Goal: Task Accomplishment & Management: Use online tool/utility

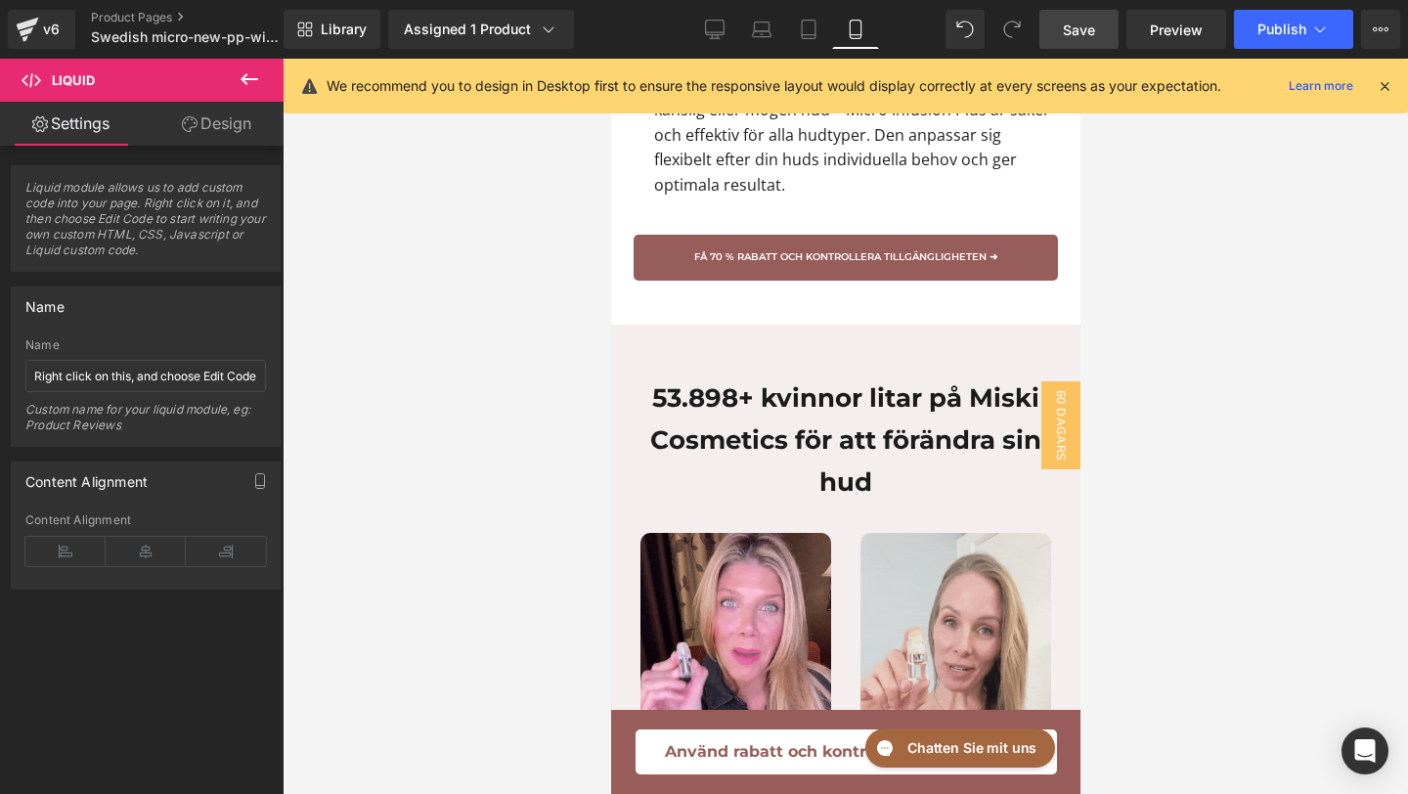
click at [1055, 41] on link "Save" at bounding box center [1078, 29] width 79 height 39
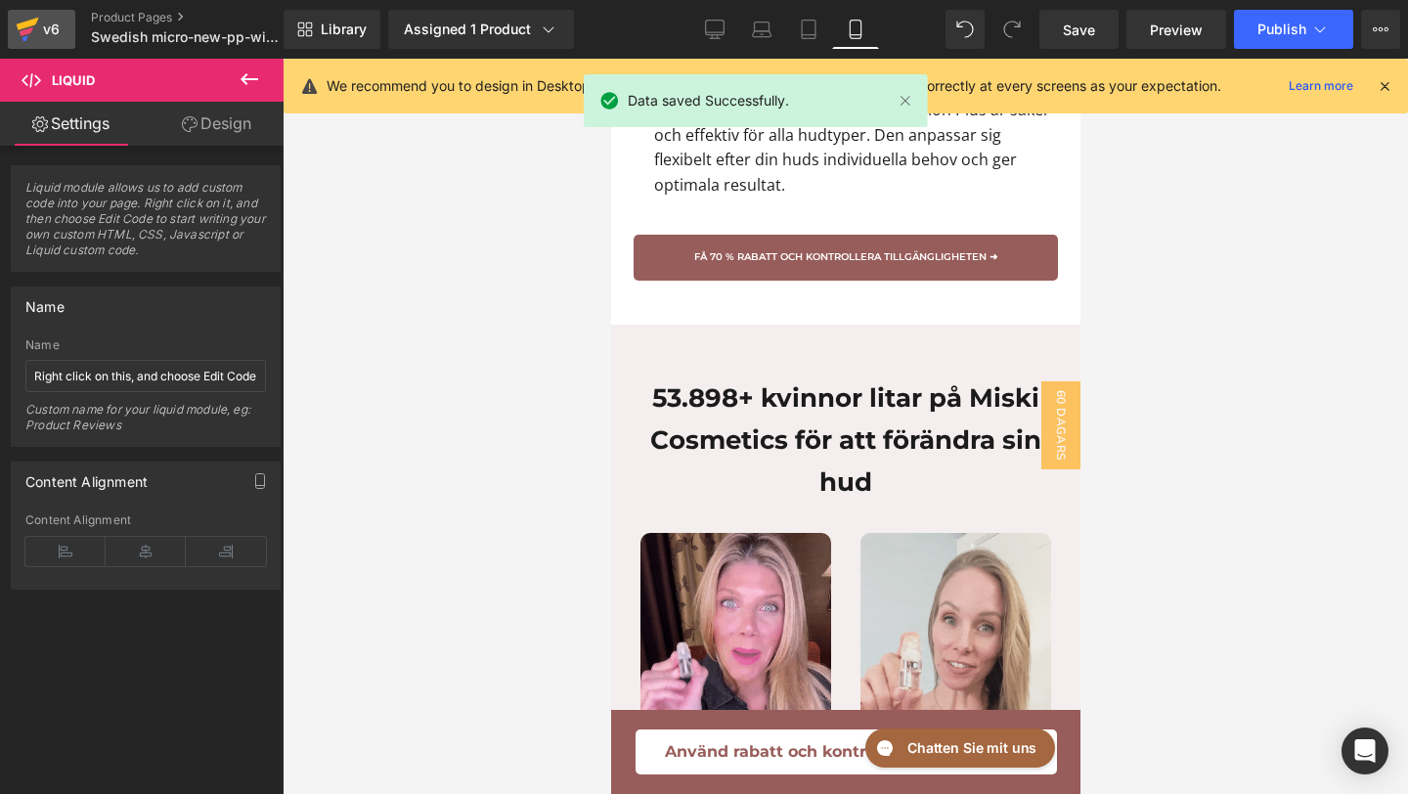
click at [56, 18] on div "v6" at bounding box center [51, 29] width 24 height 25
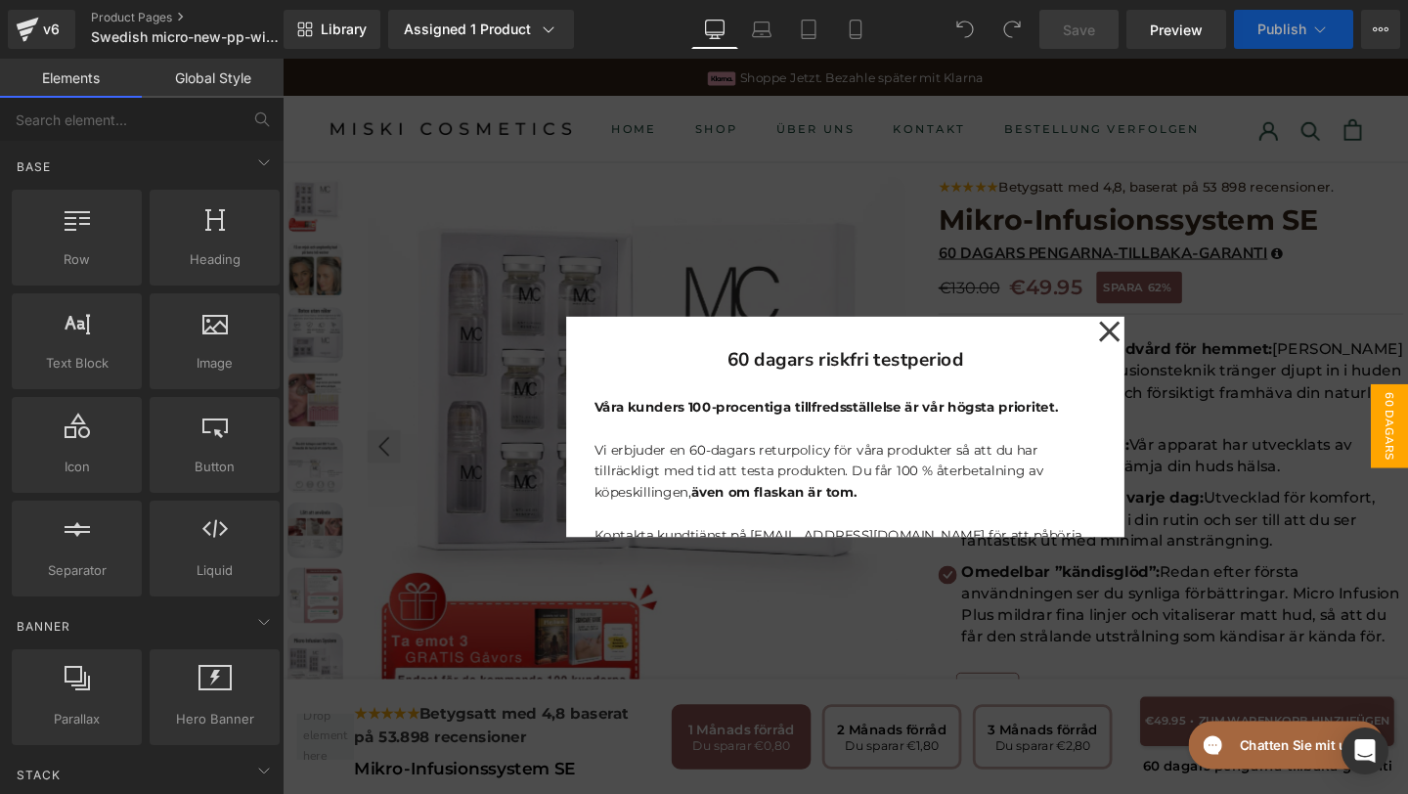
click at [1150, 336] on icon at bounding box center [1151, 345] width 23 height 98
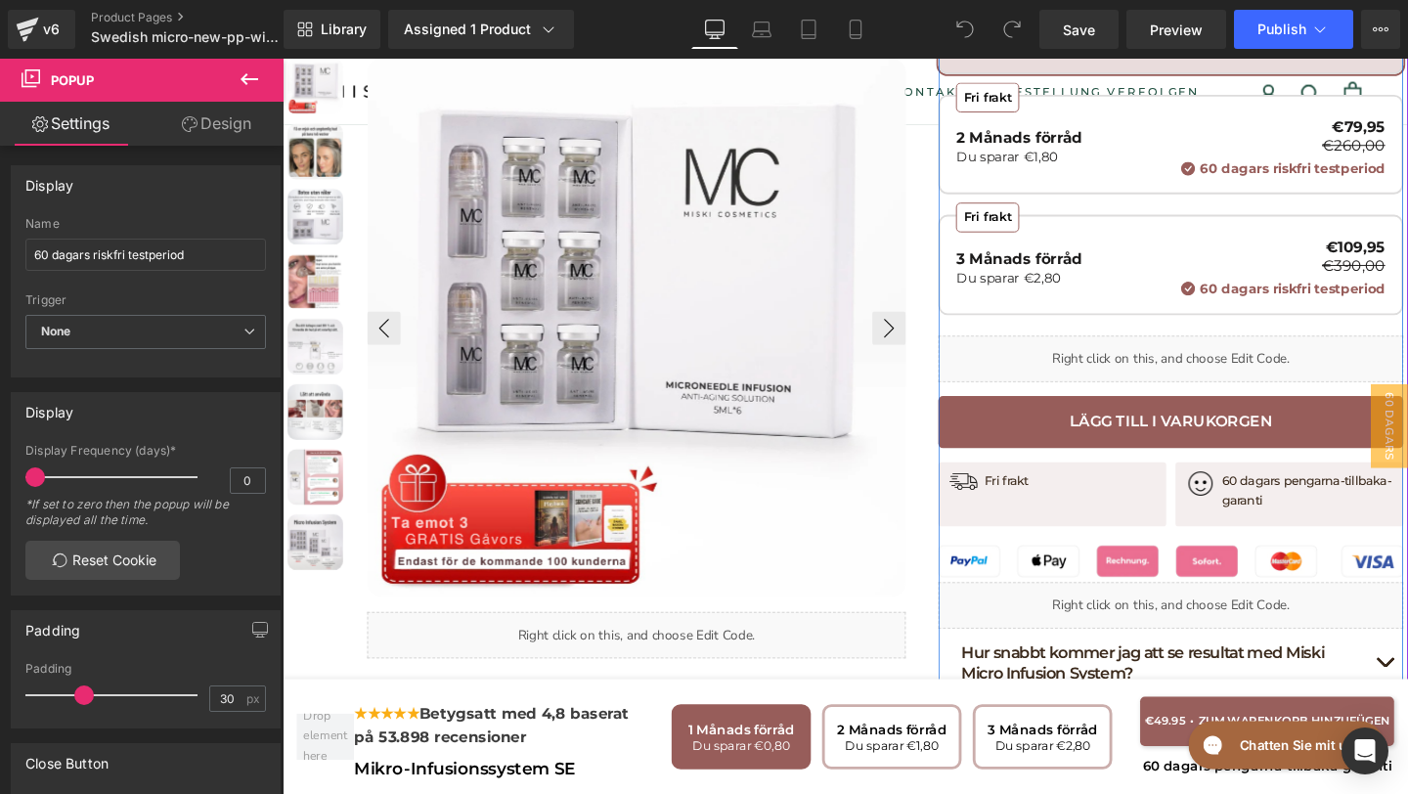
scroll to position [752, 0]
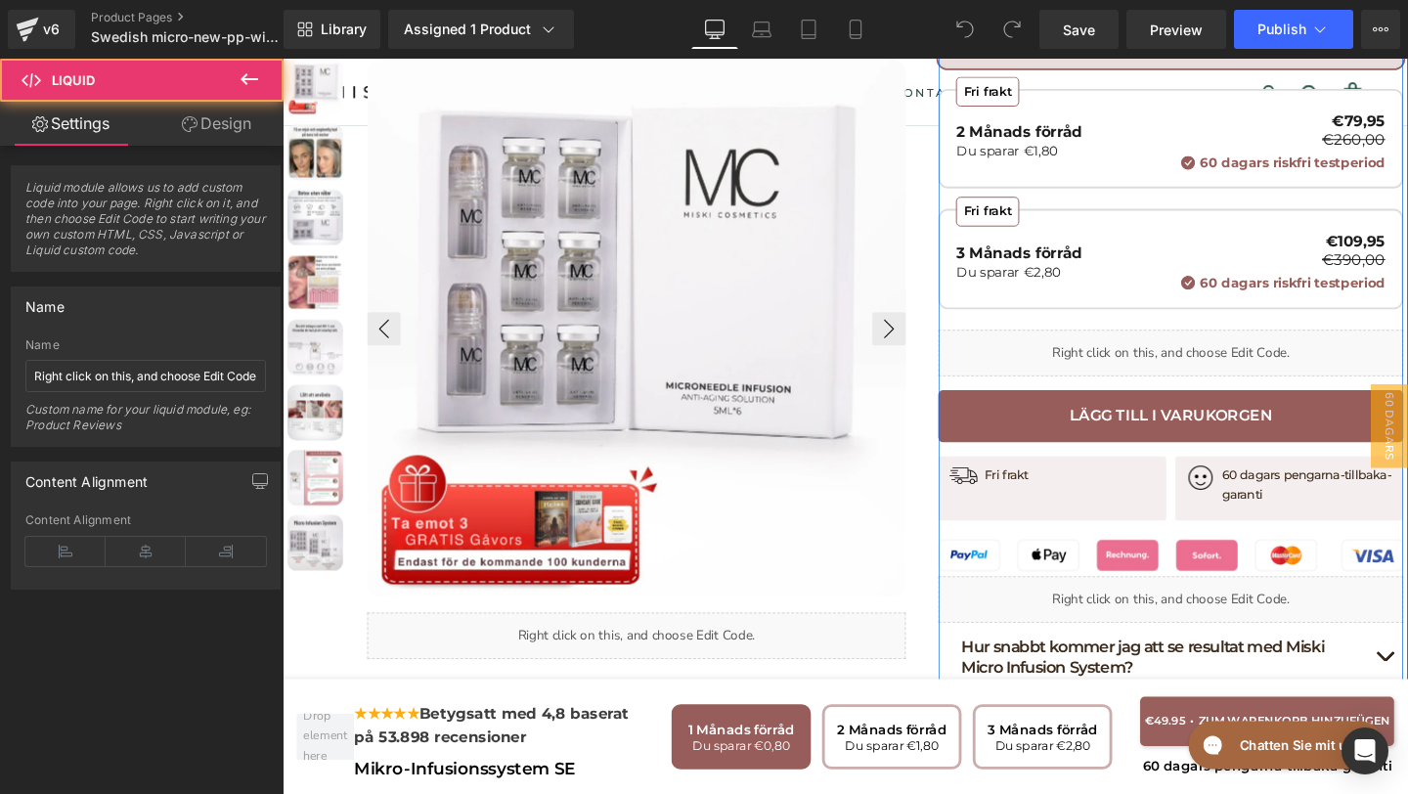
click at [1134, 362] on div "Liquid" at bounding box center [1216, 368] width 489 height 49
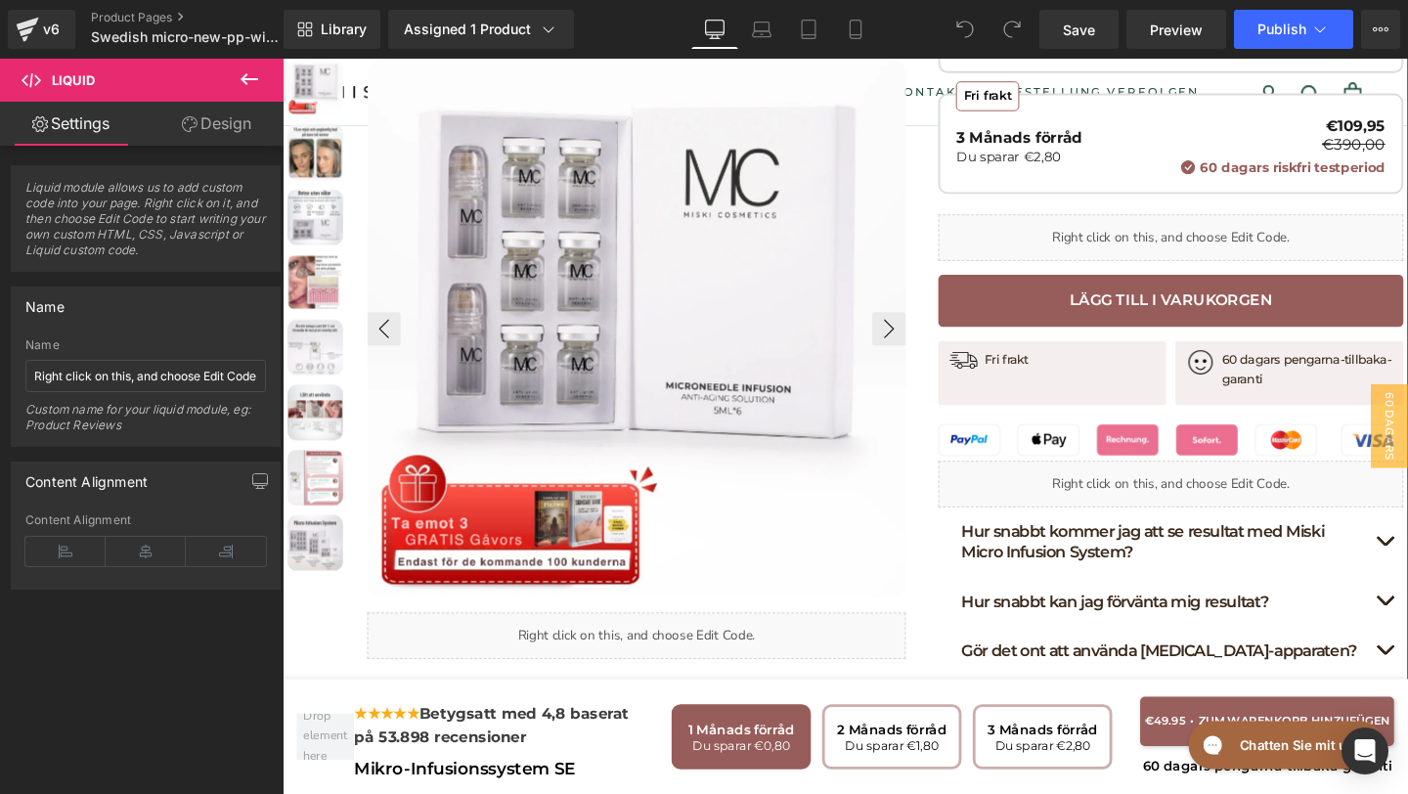
scroll to position [886, 0]
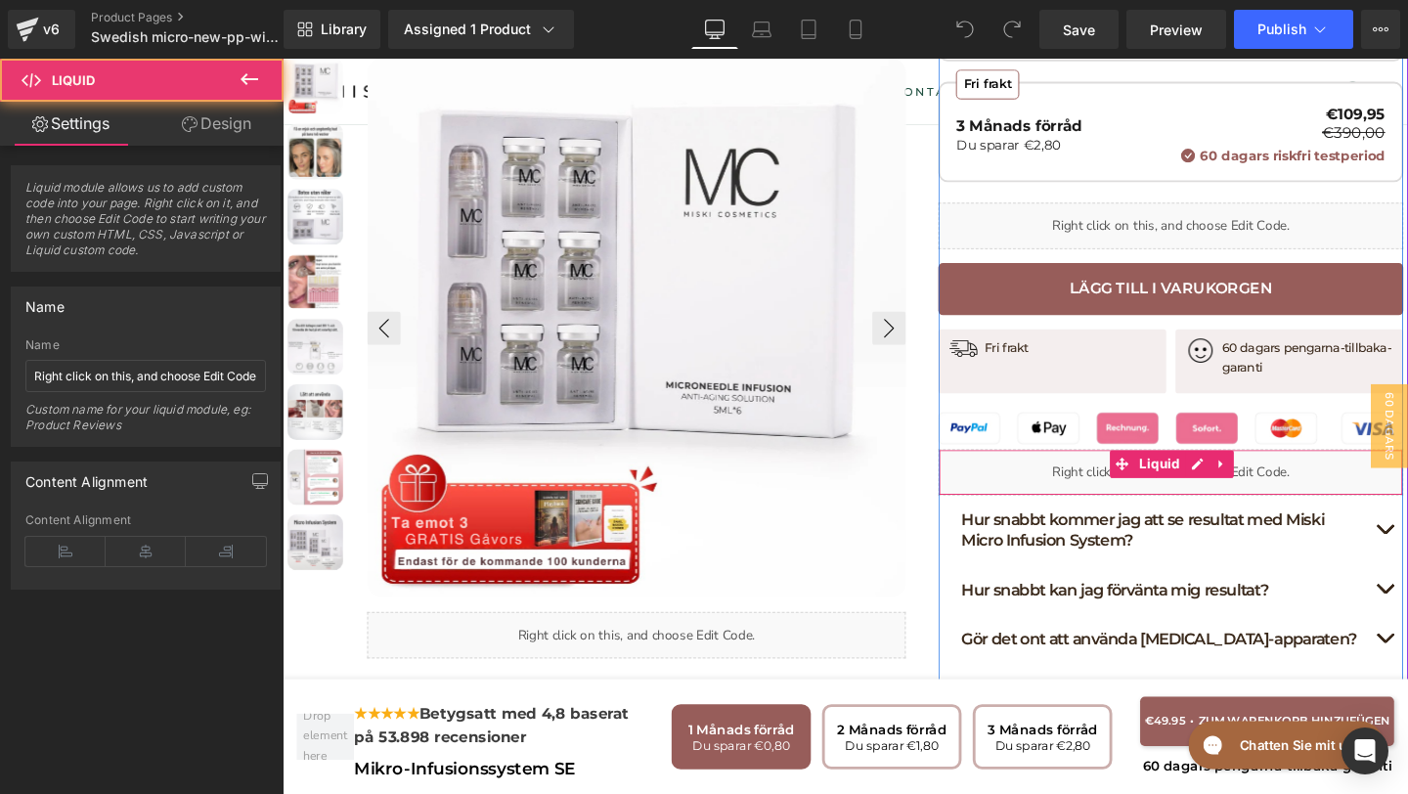
click at [1093, 506] on div "Liquid" at bounding box center [1216, 493] width 489 height 49
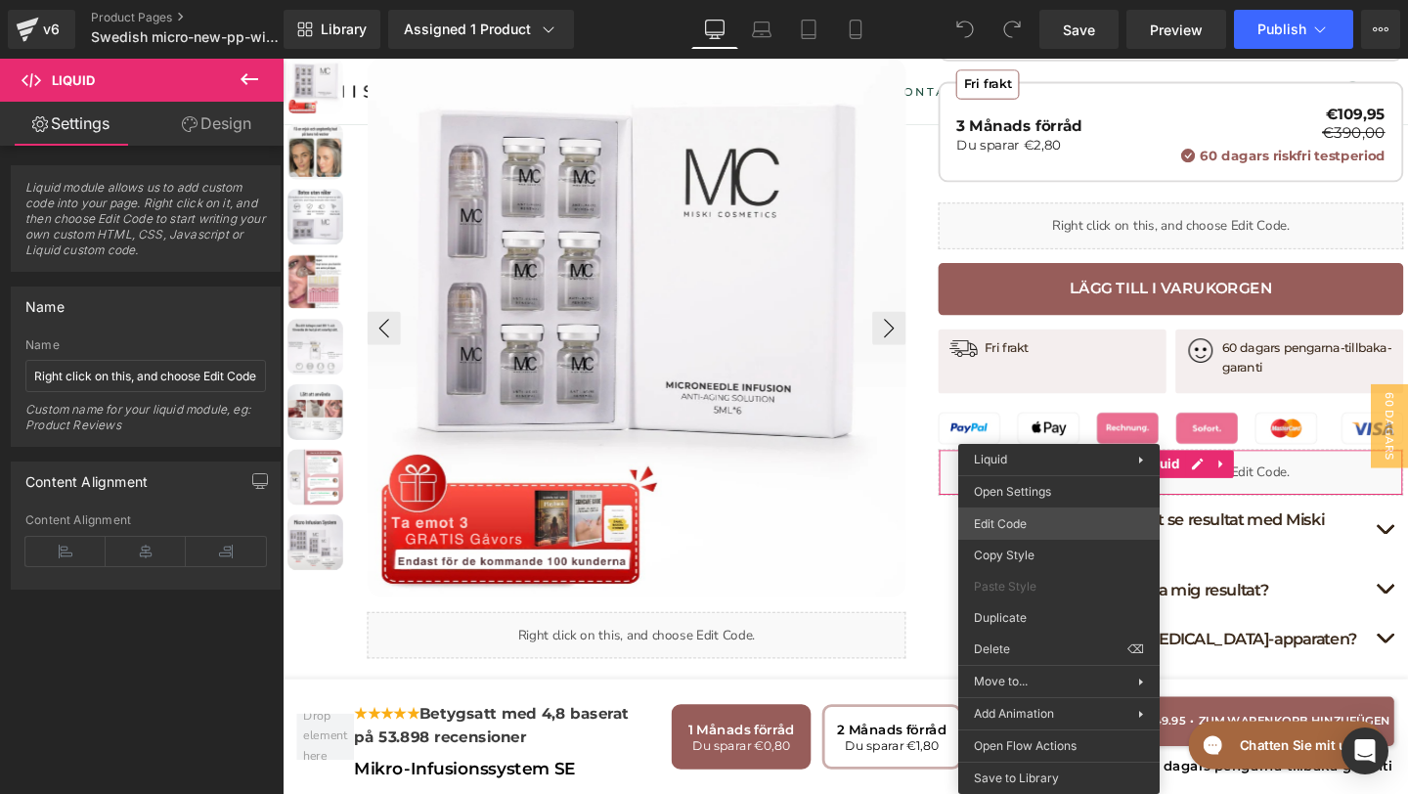
click at [1014, 0] on div "You are previewing how the will restyle your page. You can not edit Elements in…" at bounding box center [704, 0] width 1408 height 0
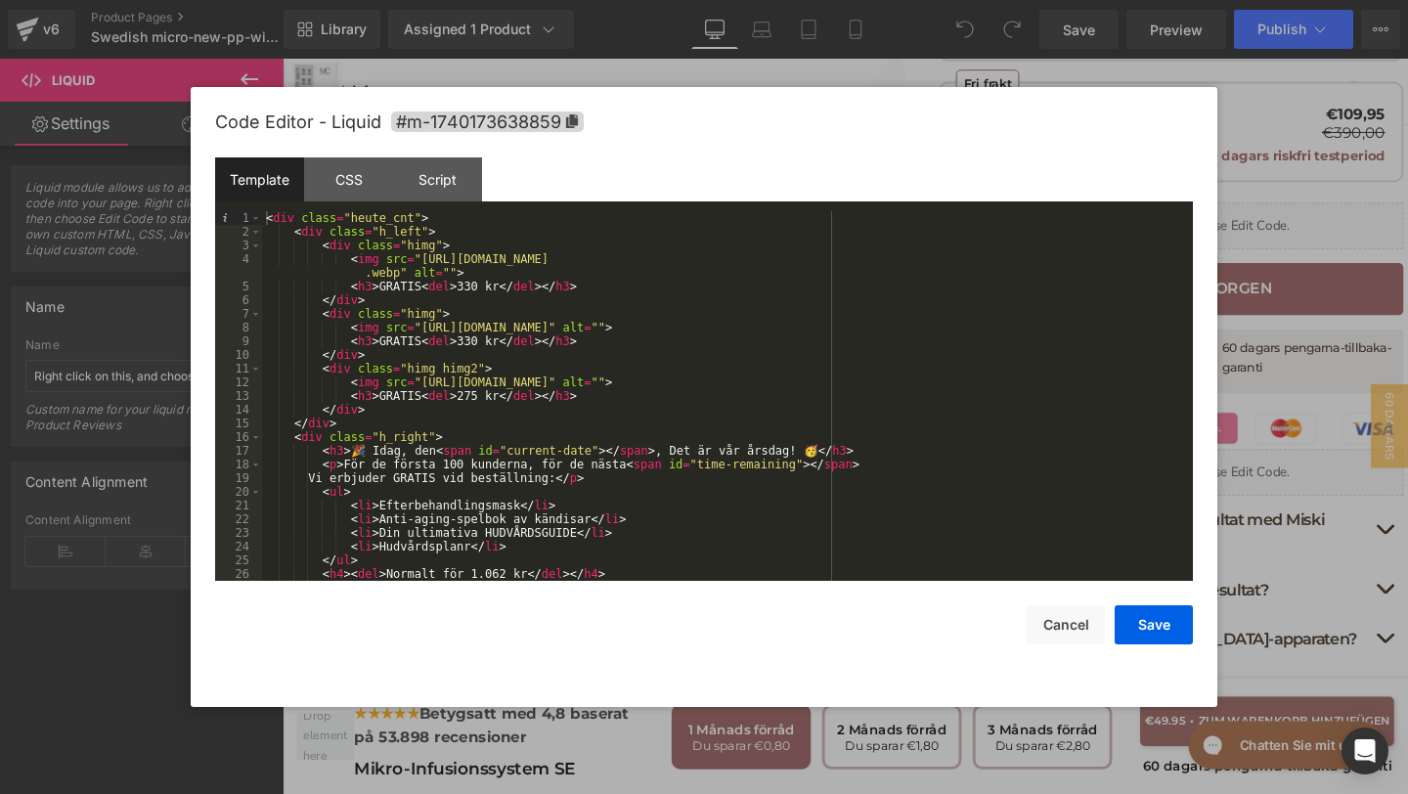
scroll to position [110, 0]
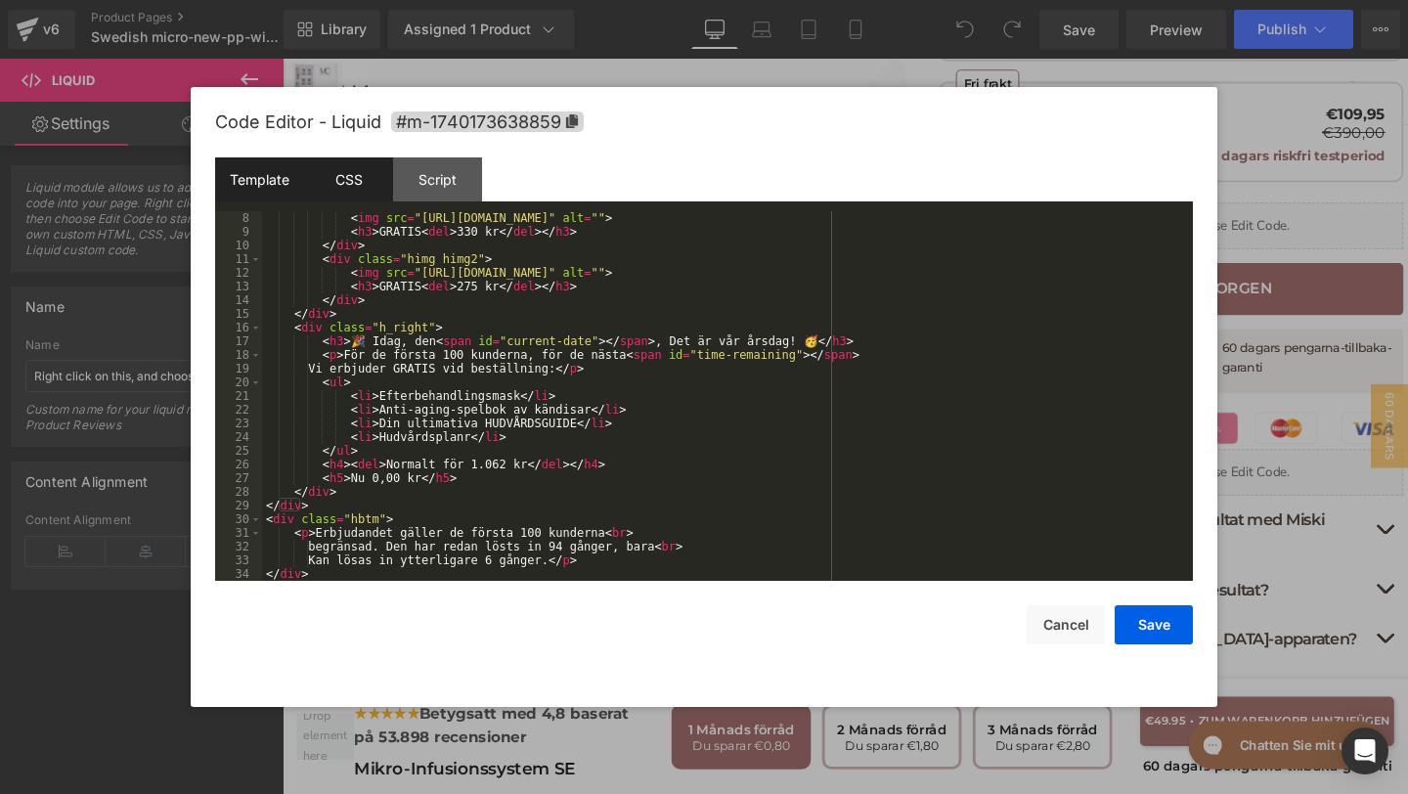
click at [376, 190] on div "CSS" at bounding box center [348, 179] width 89 height 44
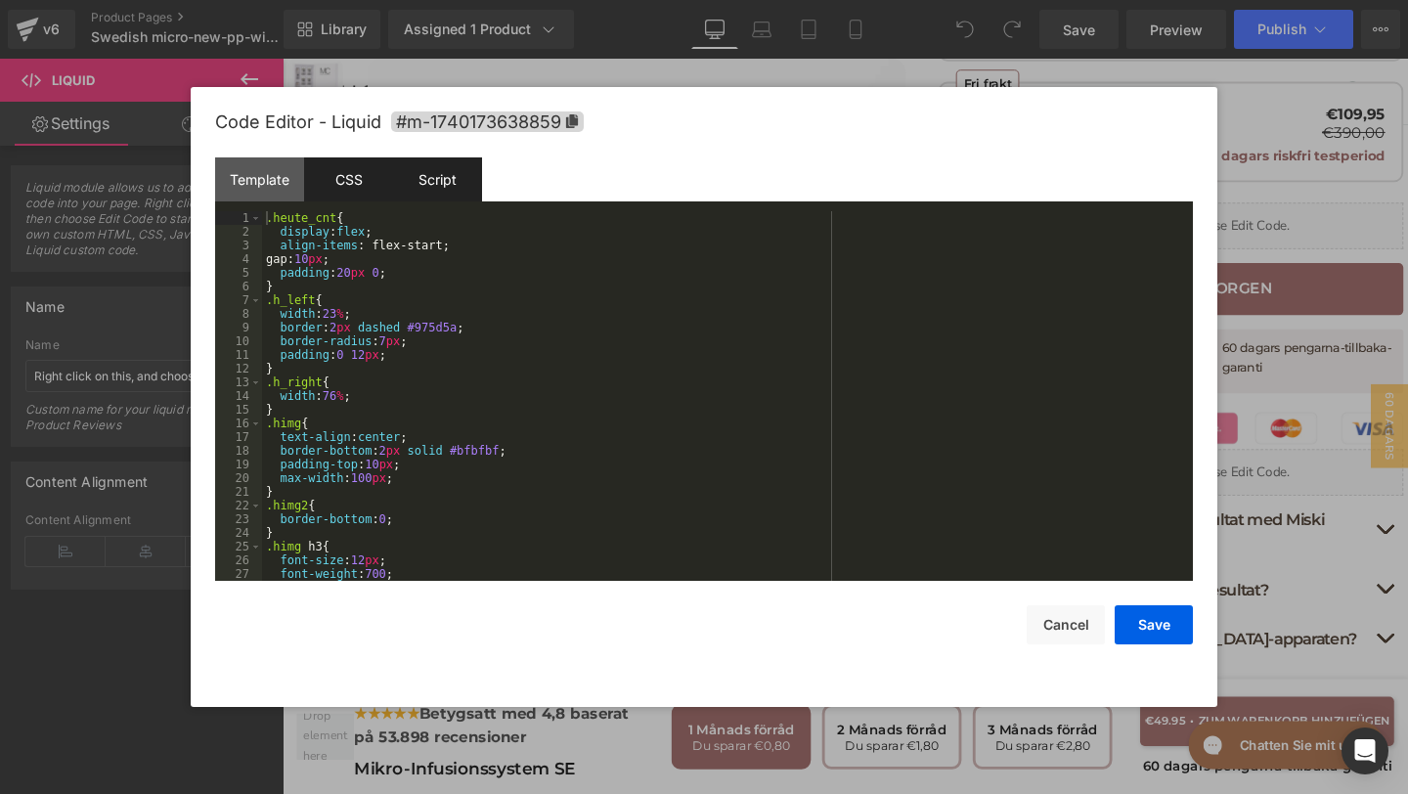
click at [420, 185] on div "Script" at bounding box center [437, 179] width 89 height 44
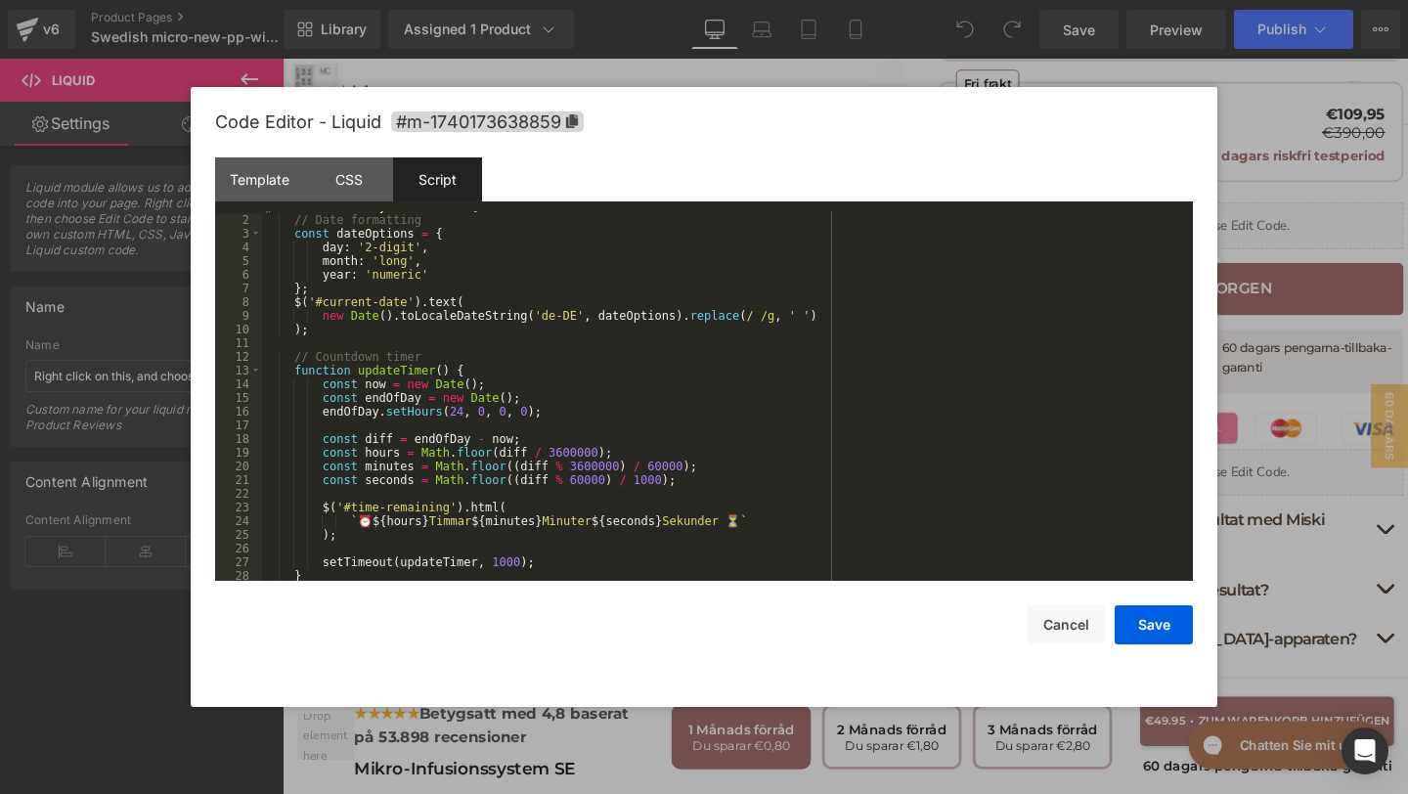
scroll to position [0, 0]
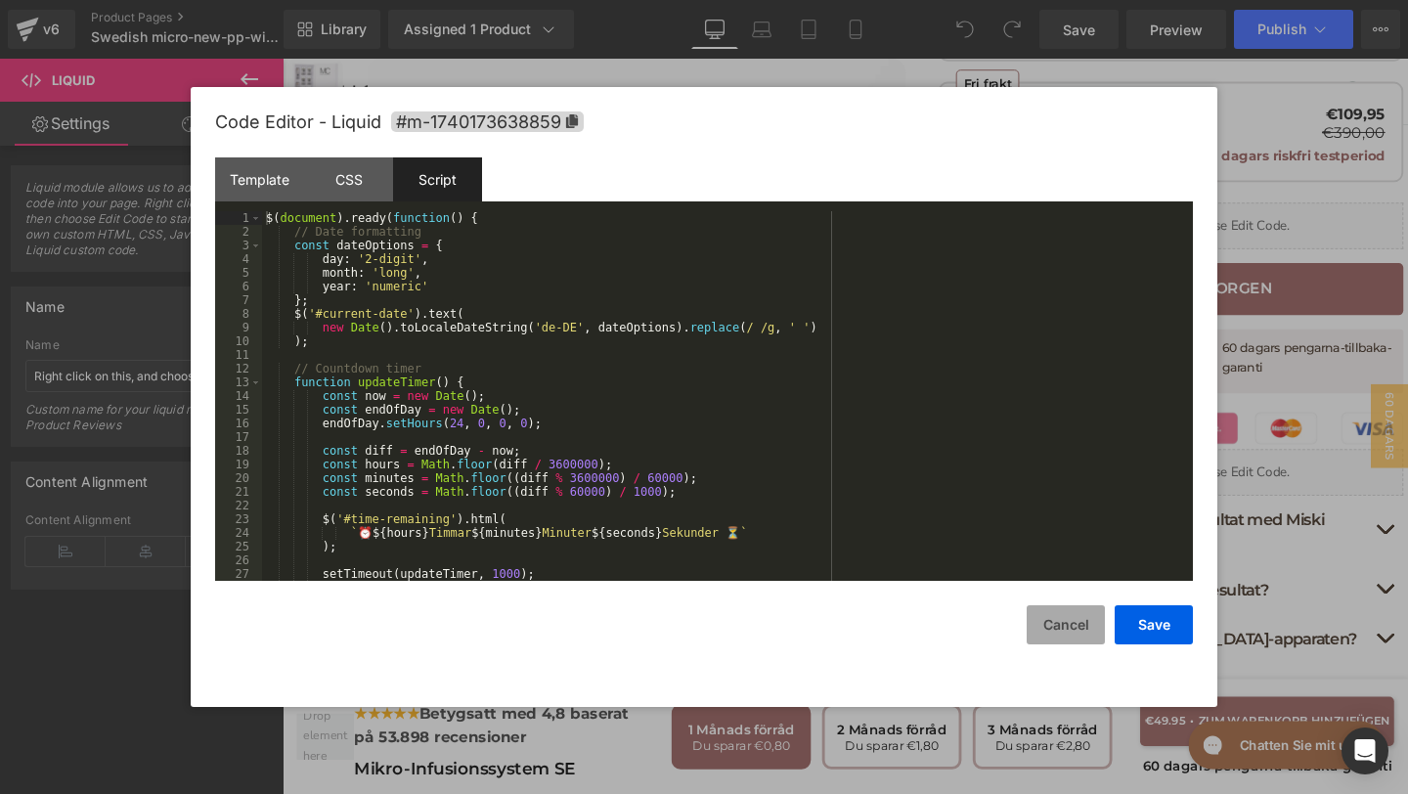
click at [1063, 615] on button "Cancel" at bounding box center [1066, 624] width 78 height 39
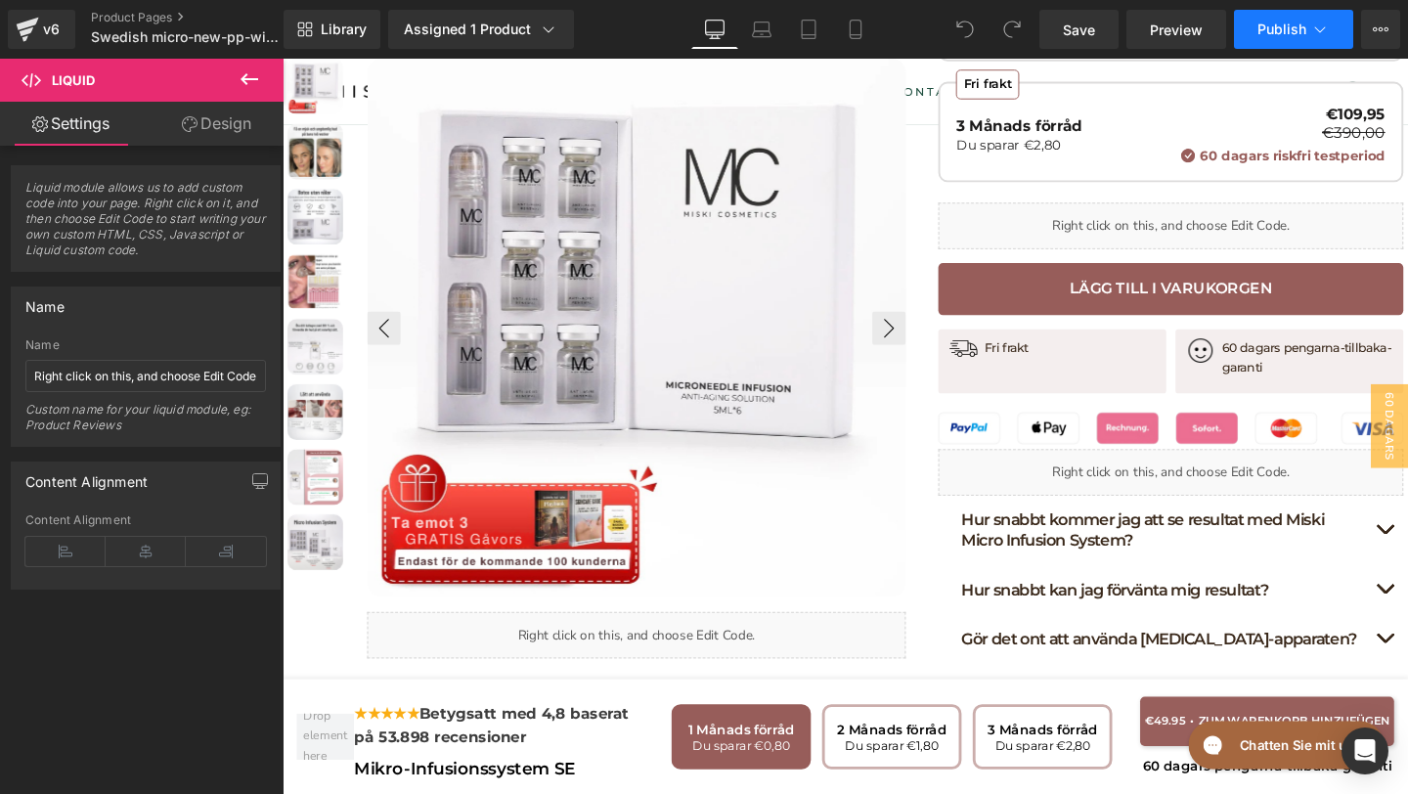
click at [1259, 42] on button "Publish" at bounding box center [1293, 29] width 119 height 39
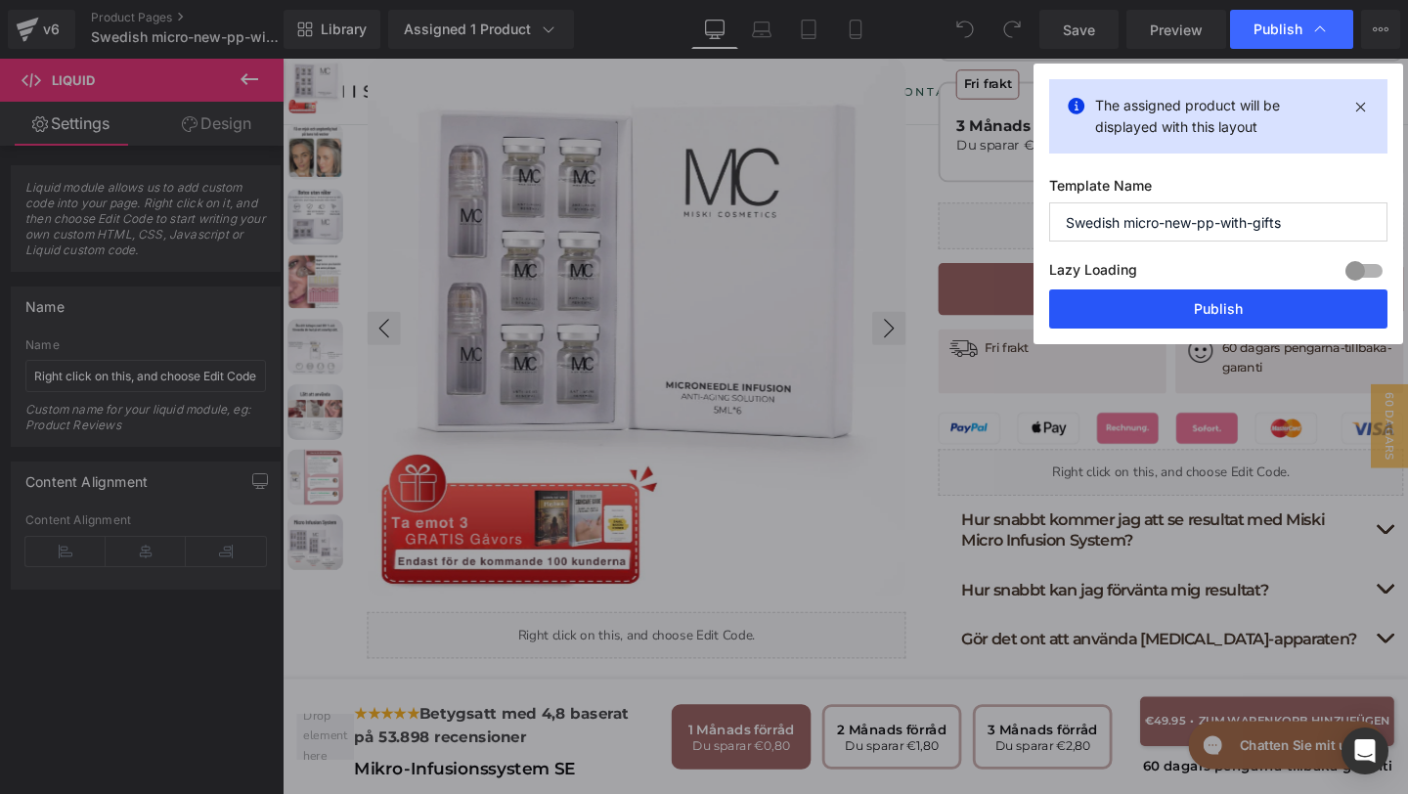
click at [1177, 297] on button "Publish" at bounding box center [1218, 308] width 338 height 39
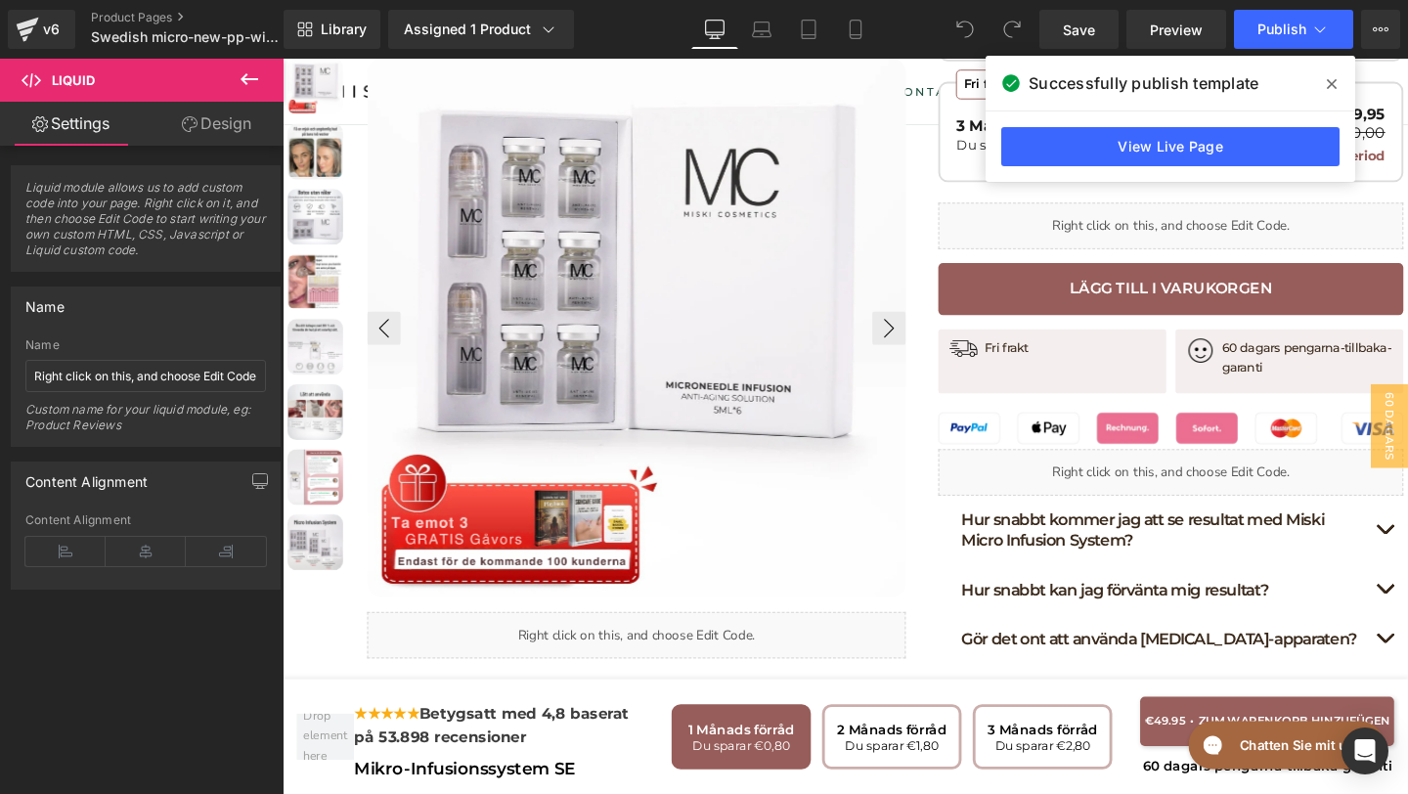
click at [1325, 75] on span at bounding box center [1331, 83] width 31 height 31
